Goal: Transaction & Acquisition: Book appointment/travel/reservation

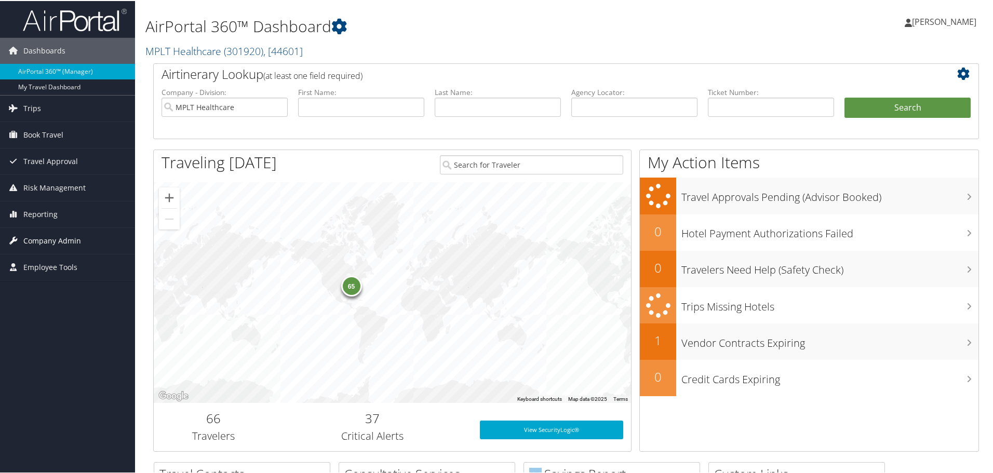
click at [66, 236] on span "Company Admin" at bounding box center [52, 240] width 58 height 26
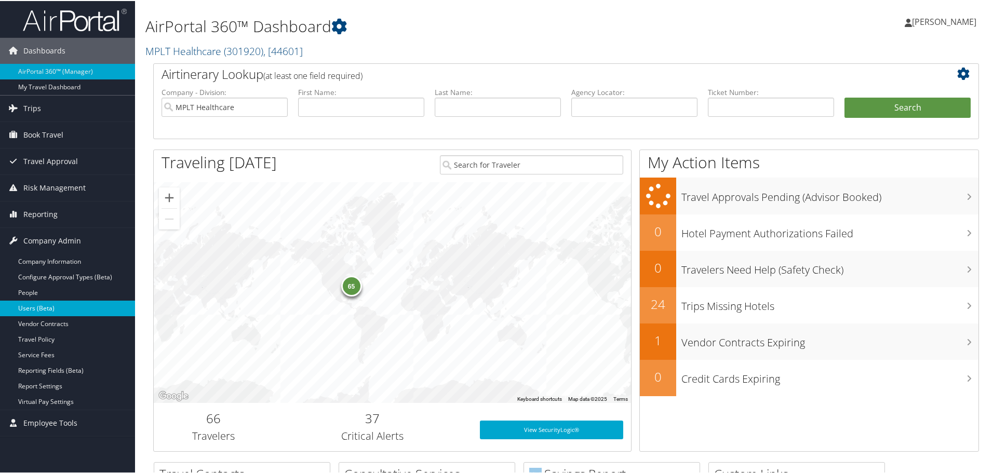
click at [60, 305] on link "Users (Beta)" at bounding box center [67, 308] width 135 height 16
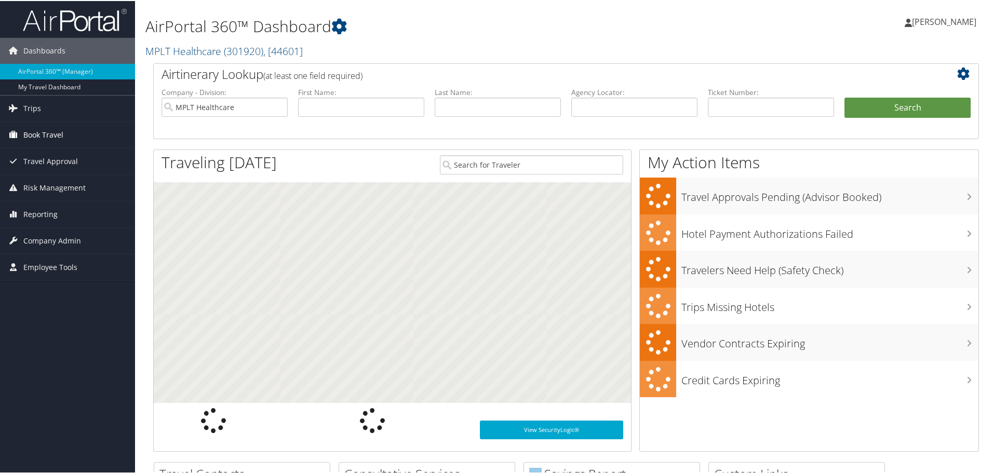
click at [52, 134] on span "Book Travel" at bounding box center [43, 134] width 40 height 26
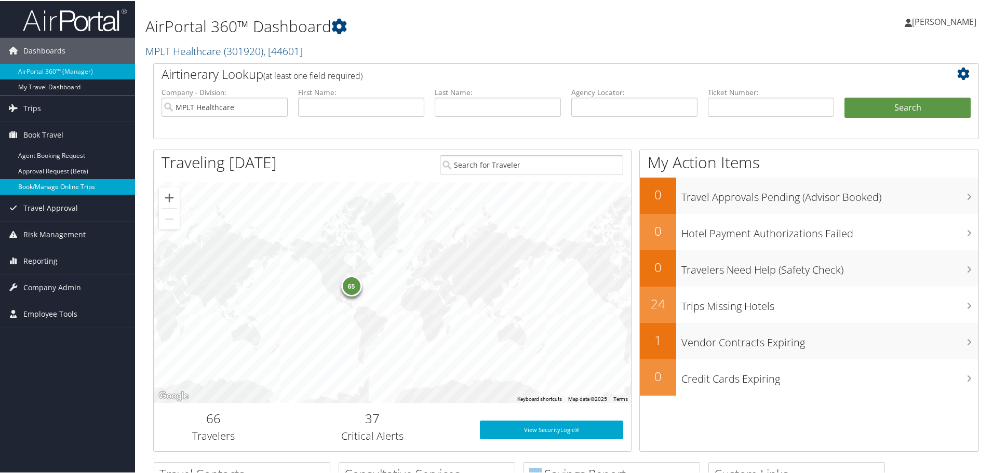
click at [67, 184] on link "Book/Manage Online Trips" at bounding box center [67, 186] width 135 height 16
